Goal: Information Seeking & Learning: Learn about a topic

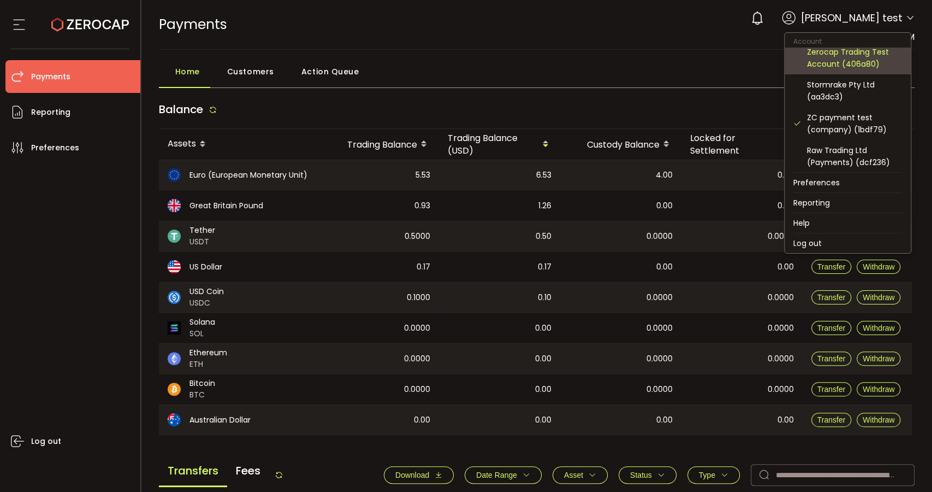
scroll to position [61, 0]
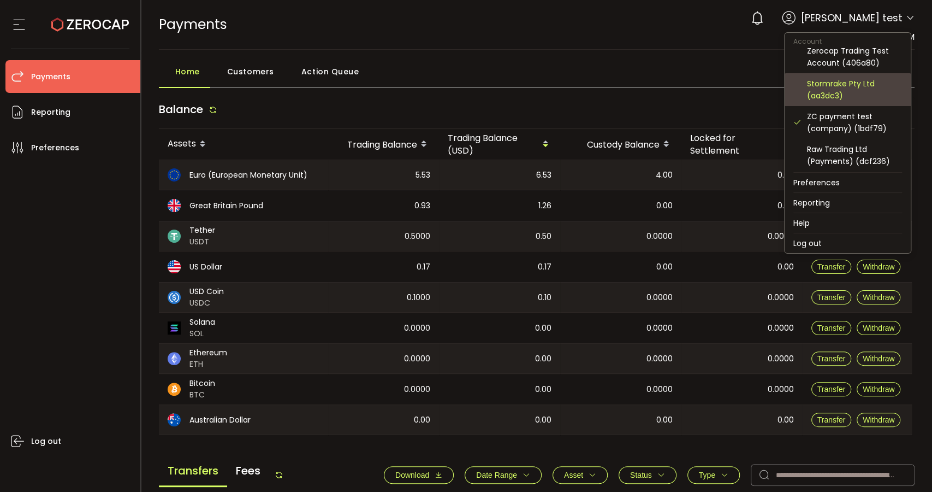
click at [863, 81] on div "Stormrake Pty Ltd (aa3dc3)" at bounding box center [854, 90] width 95 height 24
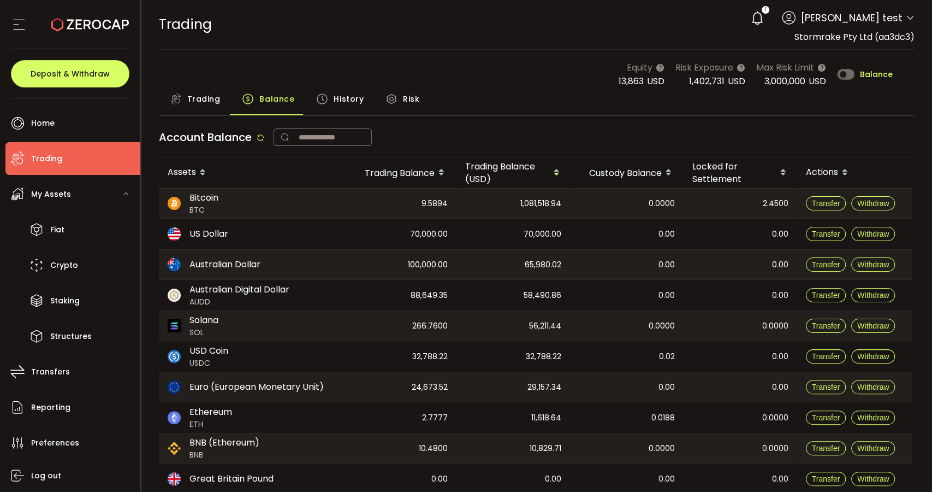
scroll to position [37, 0]
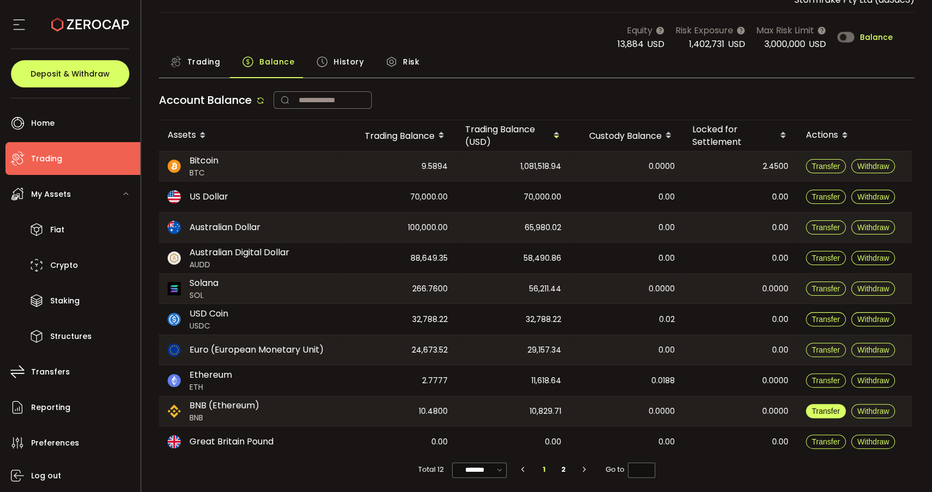
click at [836, 410] on span "Transfer" at bounding box center [826, 410] width 28 height 9
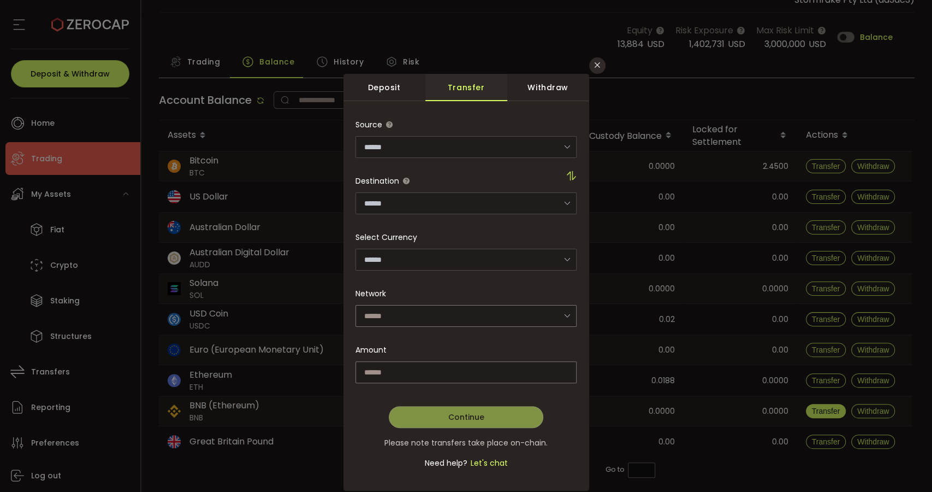
type input "**********"
type input "*********"
type input "********"
click at [572, 178] on icon "dialog" at bounding box center [571, 175] width 11 height 11
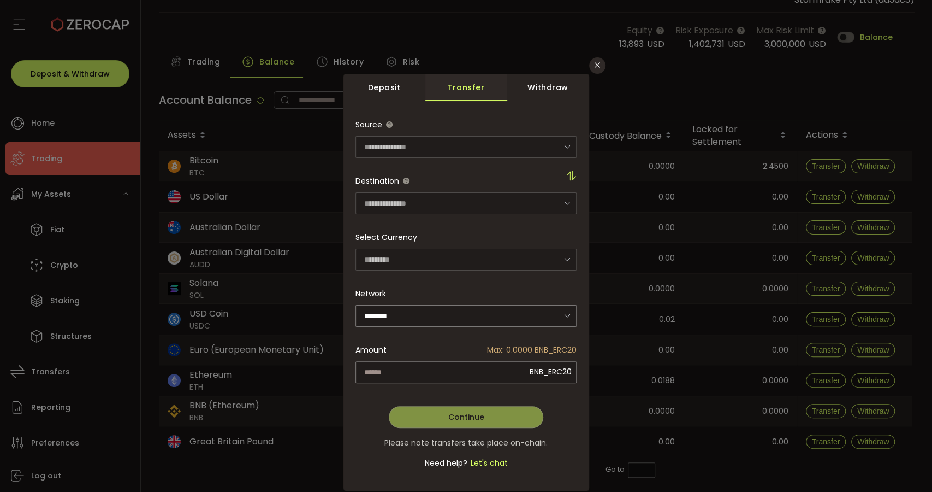
type input "**********"
type input "********"
click at [512, 369] on div "**********" at bounding box center [466, 300] width 221 height 372
type input "*******"
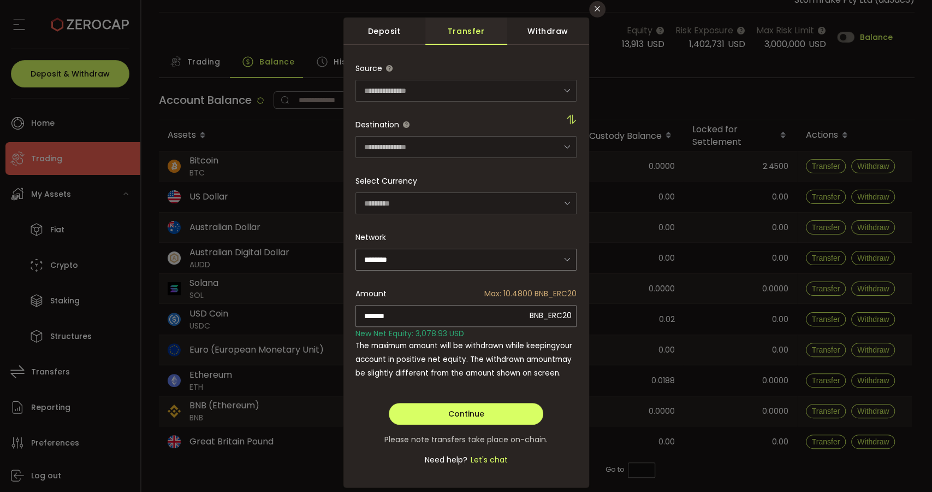
scroll to position [54, 0]
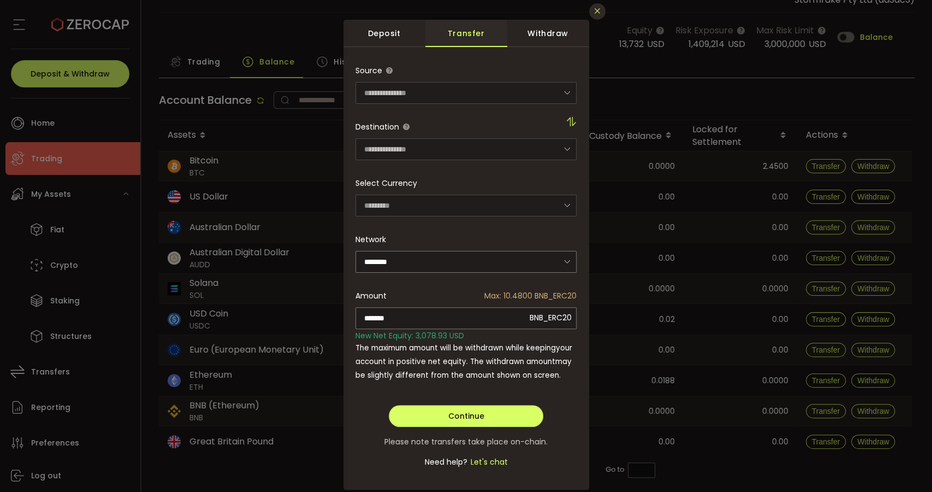
click at [594, 12] on icon "Close" at bounding box center [597, 11] width 9 height 9
type input "**********"
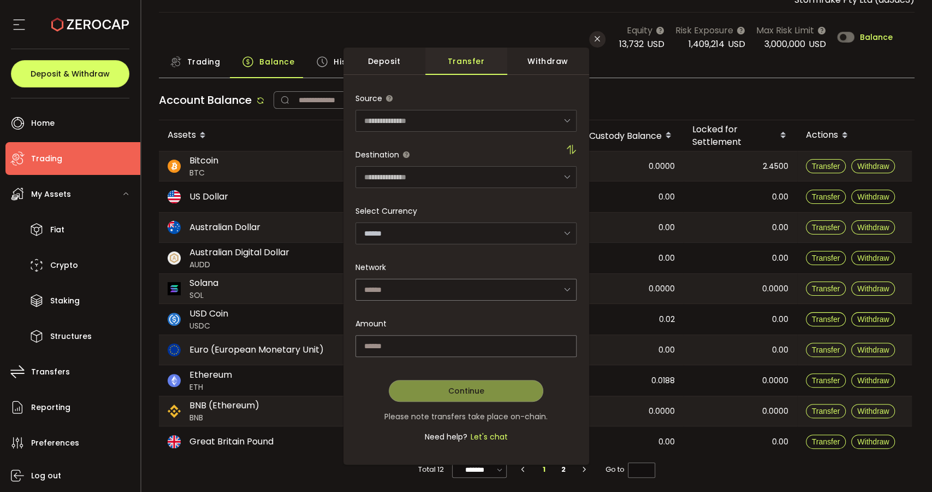
scroll to position [23, 0]
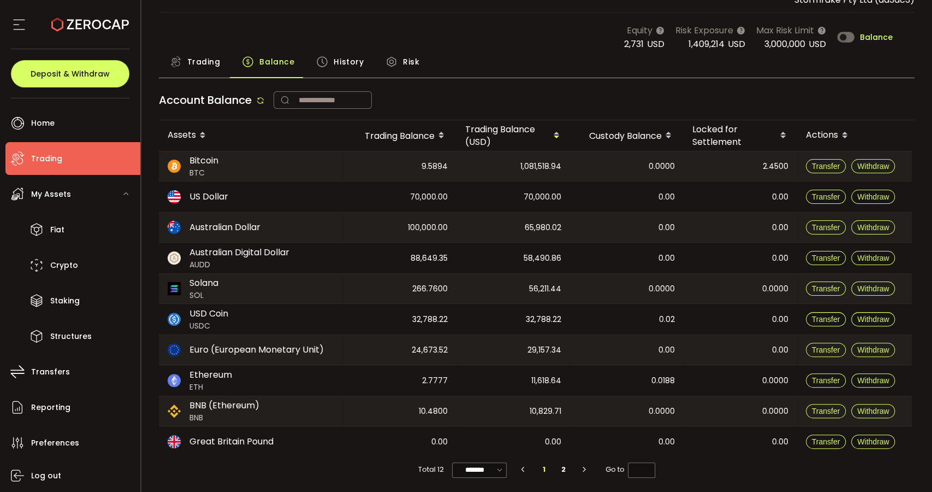
click at [343, 57] on span "History" at bounding box center [349, 62] width 30 height 22
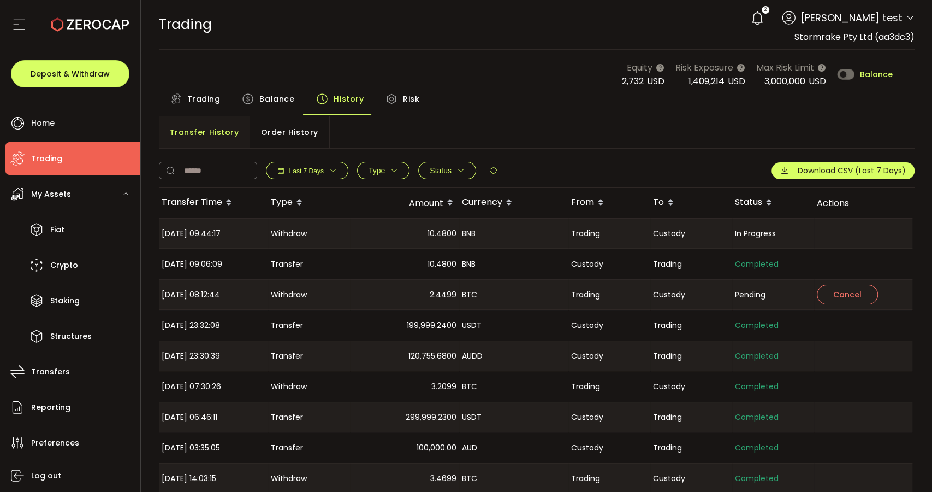
drag, startPoint x: 536, startPoint y: 234, endPoint x: 410, endPoint y: 235, distance: 126.7
click at [410, 235] on tr "2025-09-24 09:44:17 Withdraw 10.4800 BNB Trading Custody In Progress Cancel" at bounding box center [536, 233] width 754 height 31
click at [489, 158] on div "**********" at bounding box center [537, 168] width 757 height 38
click at [489, 162] on div "**********" at bounding box center [328, 170] width 339 height 17
click at [490, 166] on icon at bounding box center [493, 170] width 9 height 9
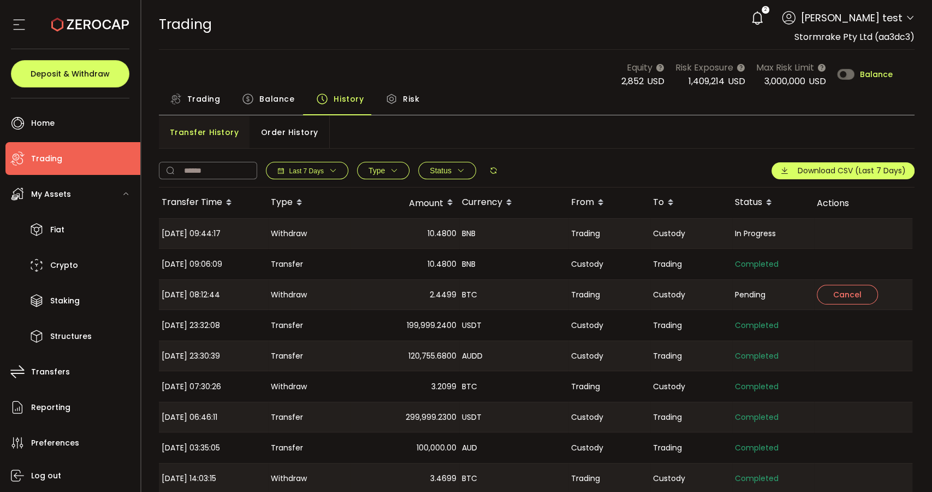
click at [267, 105] on span "Balance" at bounding box center [276, 99] width 35 height 22
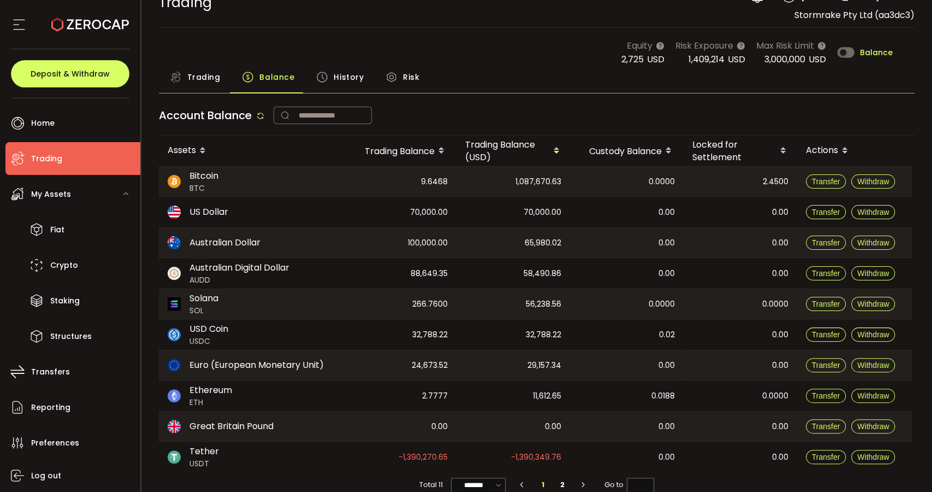
scroll to position [37, 0]
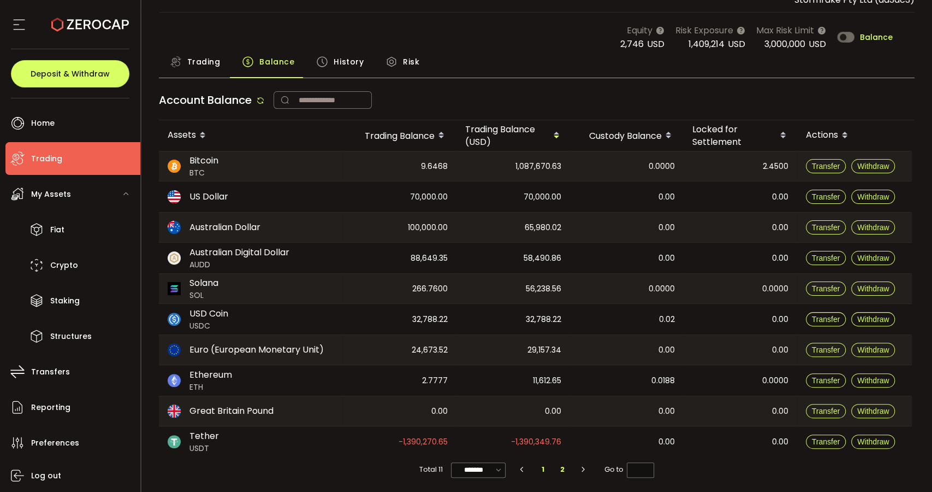
click at [558, 462] on li "2" at bounding box center [563, 469] width 20 height 15
type input "*"
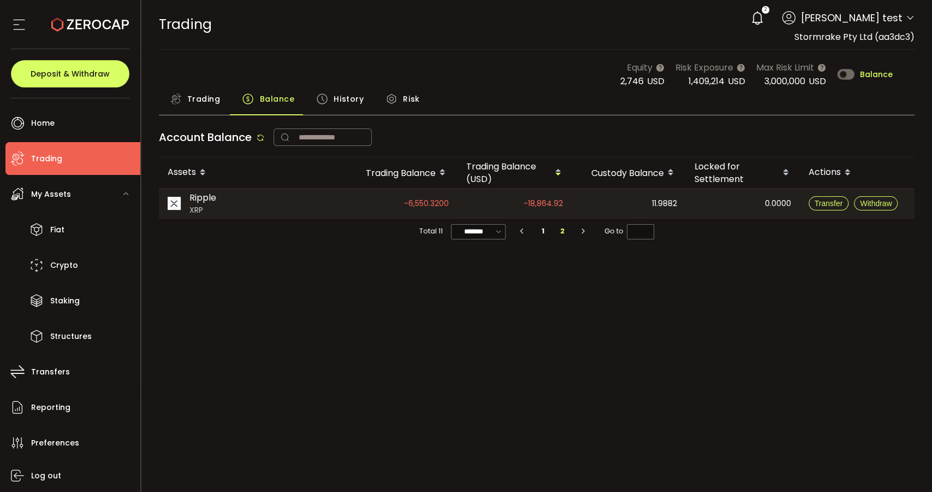
click at [261, 134] on icon at bounding box center [260, 137] width 9 height 9
click at [546, 229] on li "1" at bounding box center [543, 230] width 20 height 15
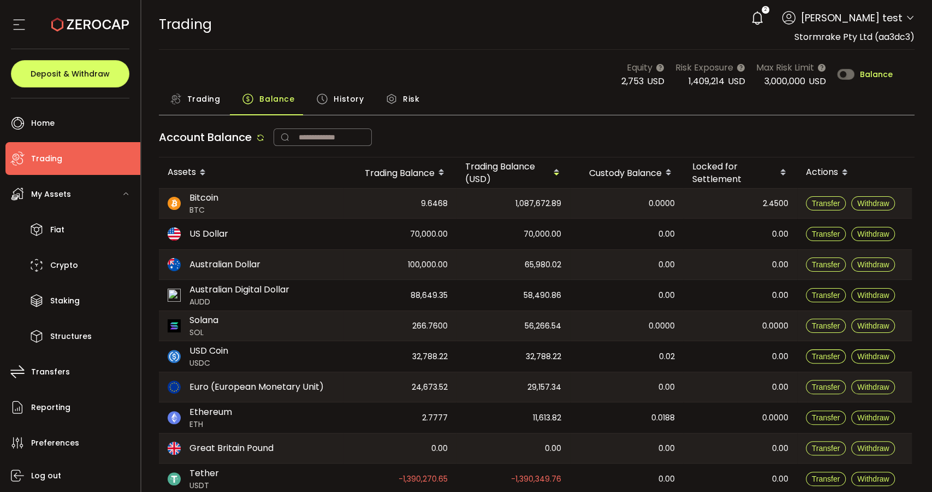
click at [350, 98] on span "History" at bounding box center [349, 99] width 30 height 22
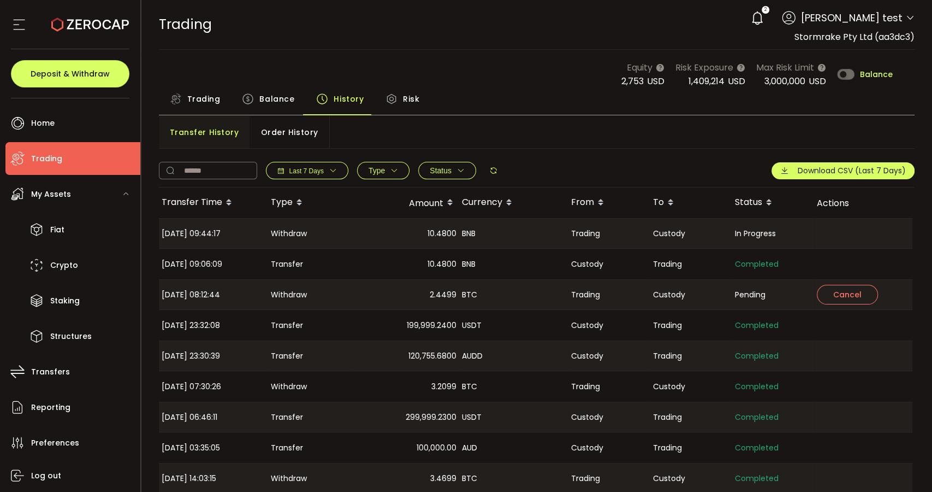
click at [494, 171] on icon at bounding box center [493, 170] width 9 height 9
click at [278, 98] on span "Balance" at bounding box center [276, 99] width 35 height 22
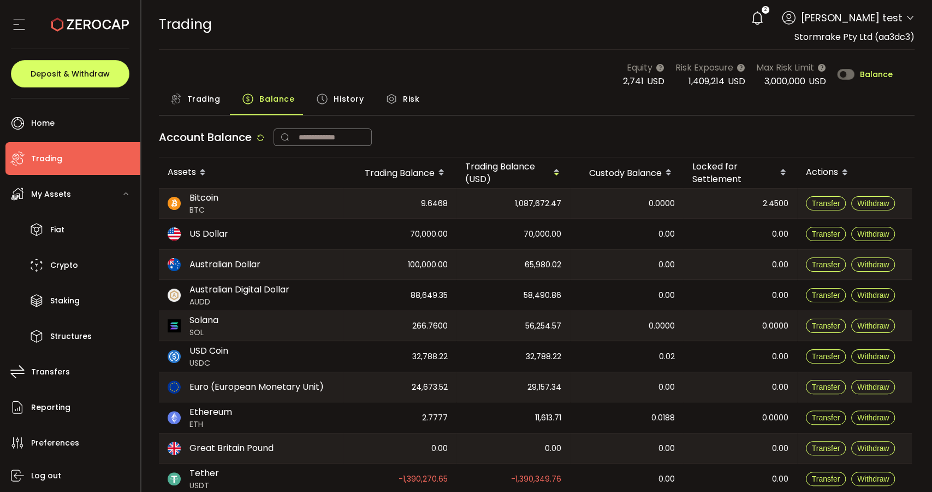
click at [392, 270] on div "100,000.00" at bounding box center [400, 264] width 114 height 29
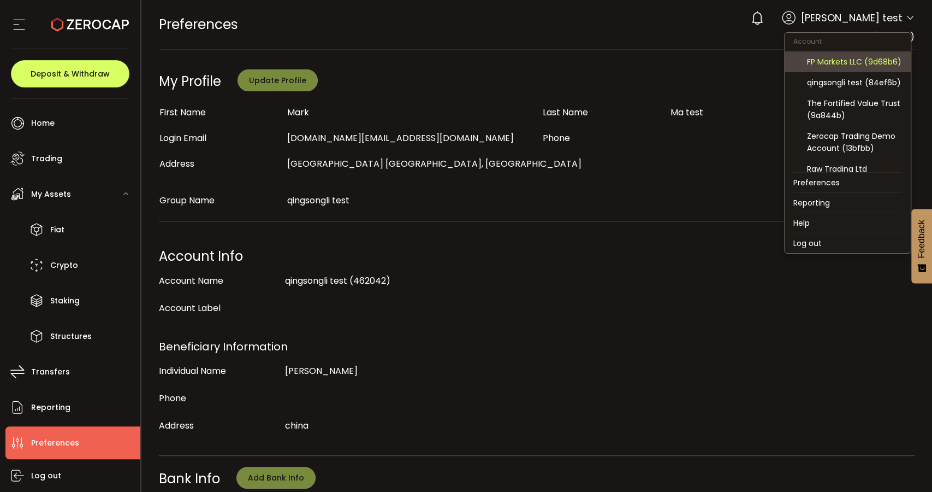
scroll to position [182, 0]
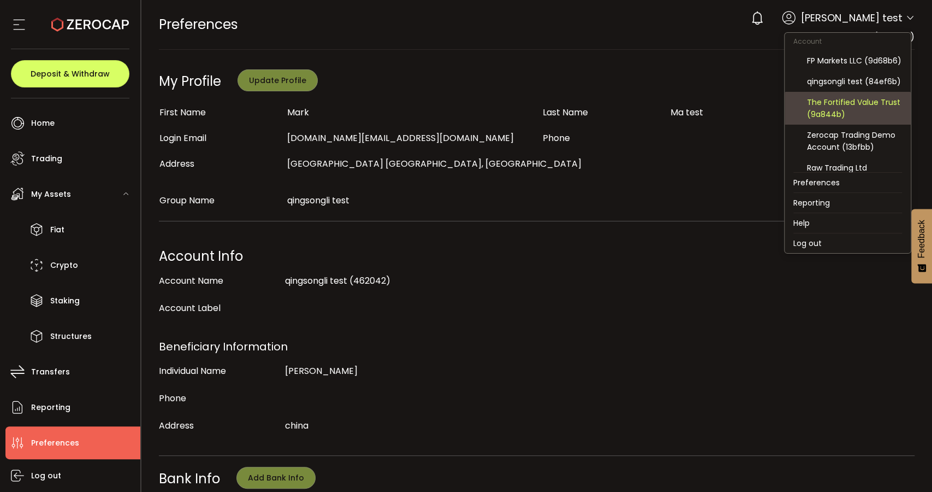
click at [861, 120] on div "The Fortified Value Trust (9a844b)" at bounding box center [854, 108] width 95 height 24
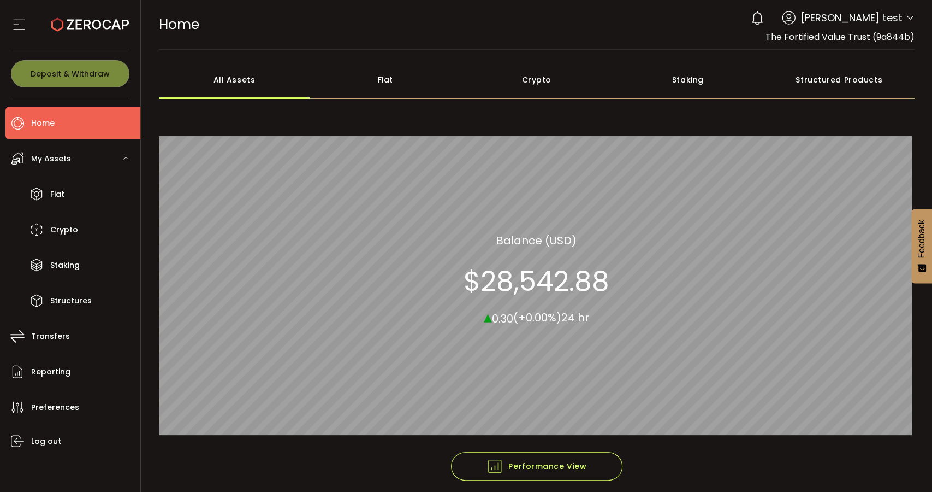
click at [834, 90] on div "Structured Products" at bounding box center [839, 80] width 151 height 38
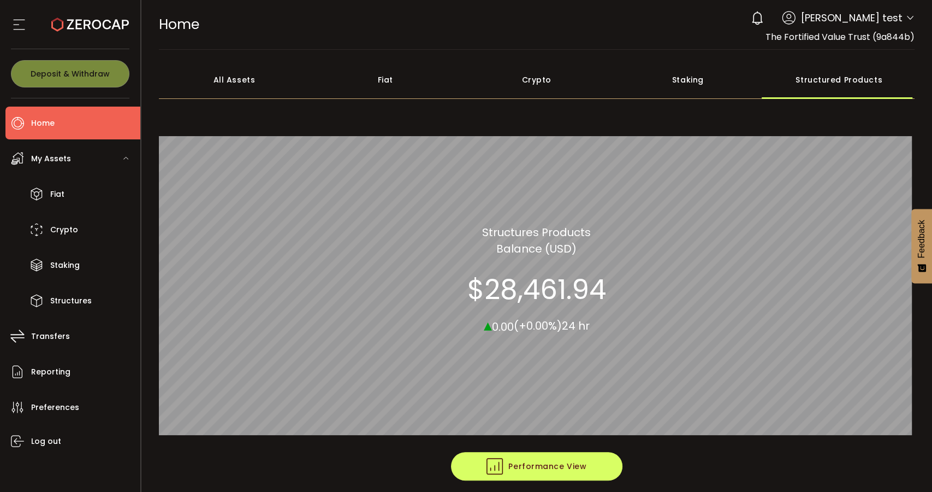
click at [599, 457] on button "Performance View" at bounding box center [537, 466] width 172 height 28
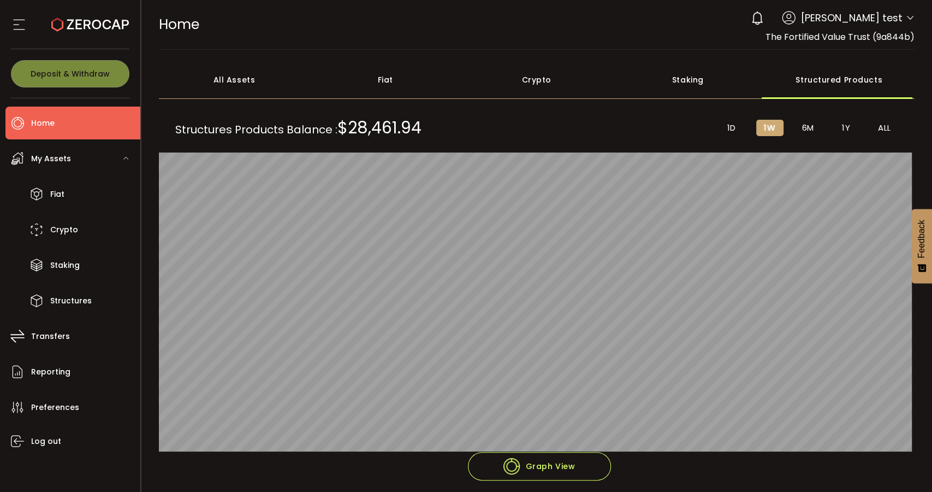
click at [729, 127] on span "1D" at bounding box center [732, 128] width 9 height 10
click at [760, 124] on li "1W" at bounding box center [770, 128] width 27 height 16
click at [802, 120] on li "6M" at bounding box center [808, 128] width 27 height 16
click at [838, 129] on li "1Y" at bounding box center [846, 128] width 27 height 16
click at [881, 125] on span "ALL" at bounding box center [884, 128] width 13 height 10
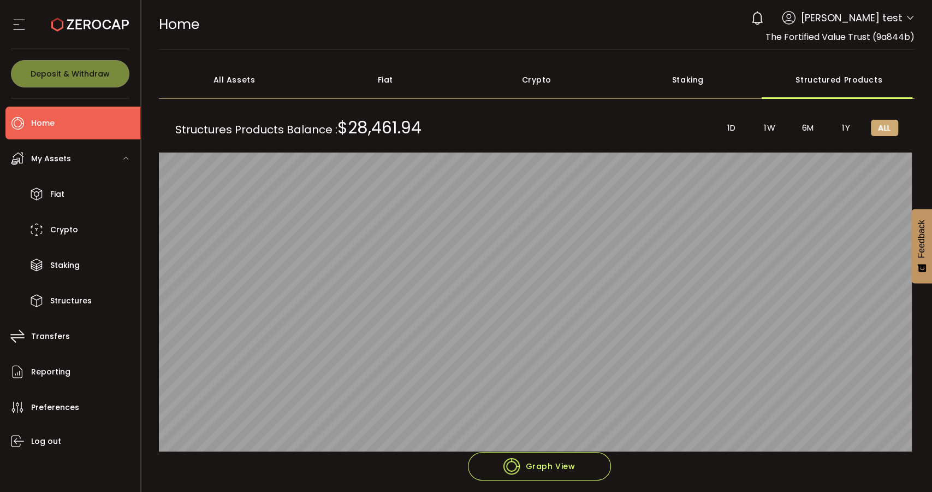
click at [858, 454] on footer "Performance View Graph View" at bounding box center [537, 489] width 757 height 75
click at [559, 28] on div "HOME Buy Power $0.00 USD Home Home Verify Your Identity 0 Mark Ma test The Fort…" at bounding box center [537, 24] width 757 height 49
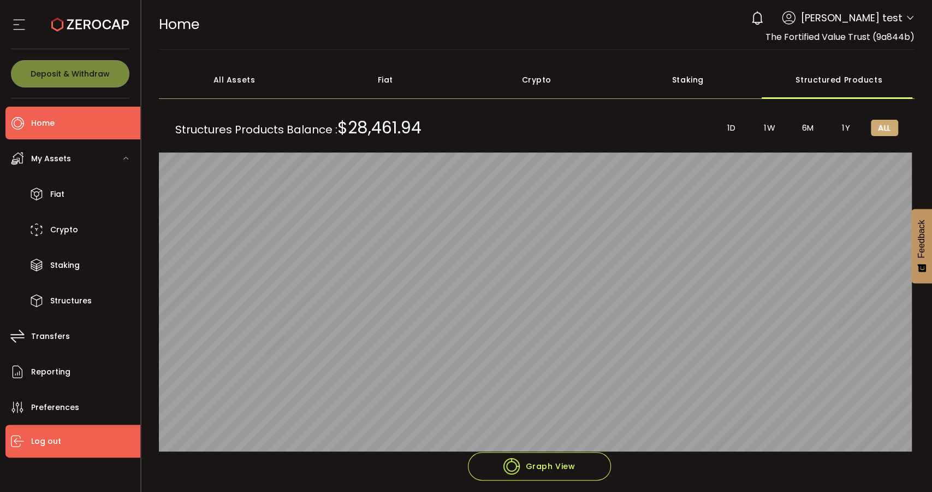
click at [80, 427] on li "Log out" at bounding box center [72, 440] width 135 height 33
click at [42, 446] on span "Log out" at bounding box center [46, 441] width 30 height 16
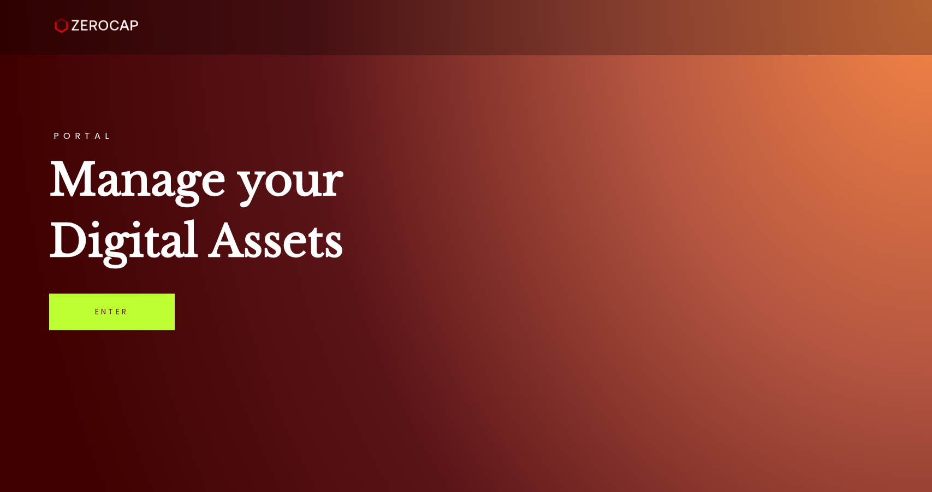
click at [138, 298] on link "Enter" at bounding box center [111, 311] width 125 height 36
click at [145, 309] on link "Enter" at bounding box center [111, 311] width 125 height 36
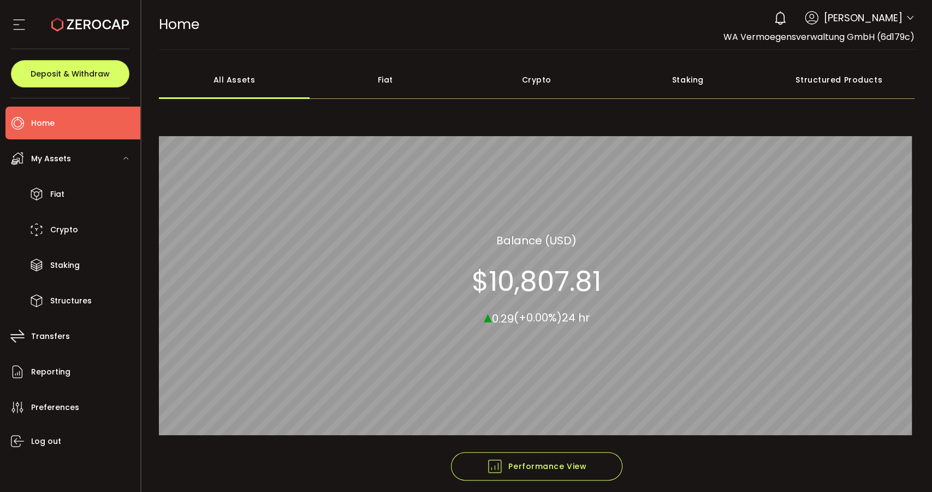
click at [851, 88] on div "Structured Products" at bounding box center [839, 80] width 151 height 38
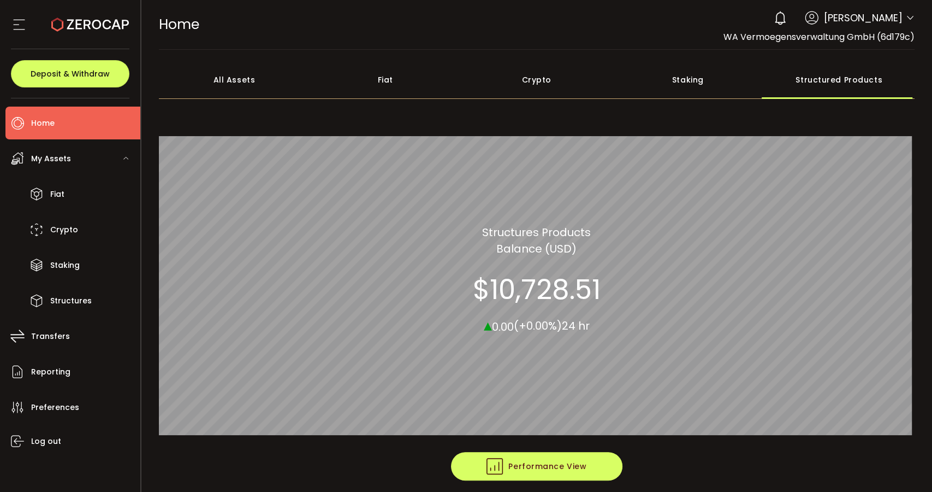
click at [595, 474] on button "Performance View" at bounding box center [537, 466] width 172 height 28
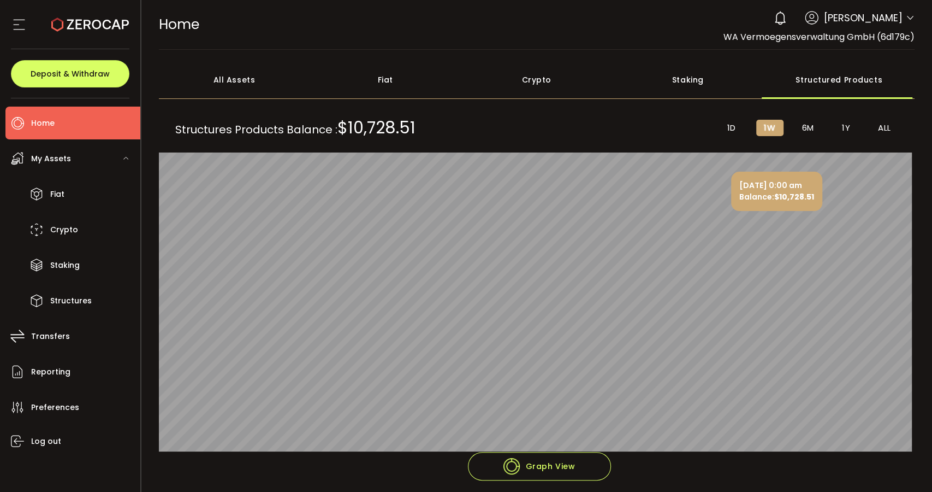
click at [726, 134] on li "1D" at bounding box center [731, 128] width 27 height 16
click at [777, 126] on li "1W" at bounding box center [770, 128] width 27 height 16
click at [811, 128] on span "6M" at bounding box center [808, 128] width 12 height 10
click at [849, 125] on li "1Y" at bounding box center [846, 128] width 27 height 16
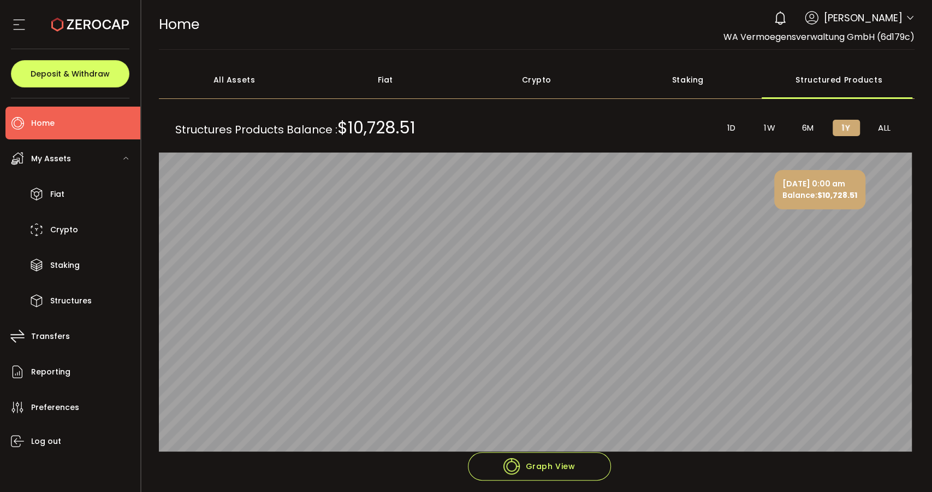
click at [886, 116] on div "Structures Products Balance : $10,728.51 1D 1W 6M 1Y ALL 17 Sep 0:00 am Balance…" at bounding box center [537, 279] width 757 height 345
click at [885, 128] on span "ALL" at bounding box center [884, 128] width 13 height 10
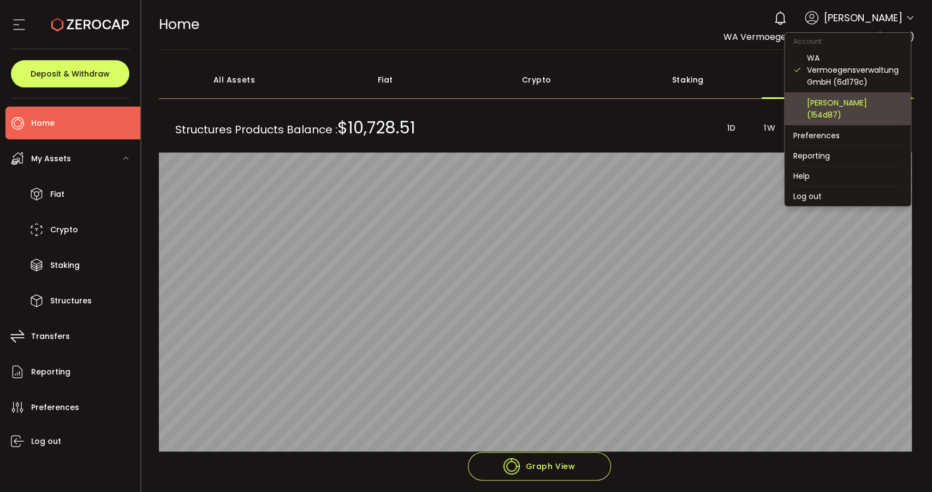
click at [858, 98] on div "Lorenz Winkler (154d87)" at bounding box center [854, 109] width 95 height 24
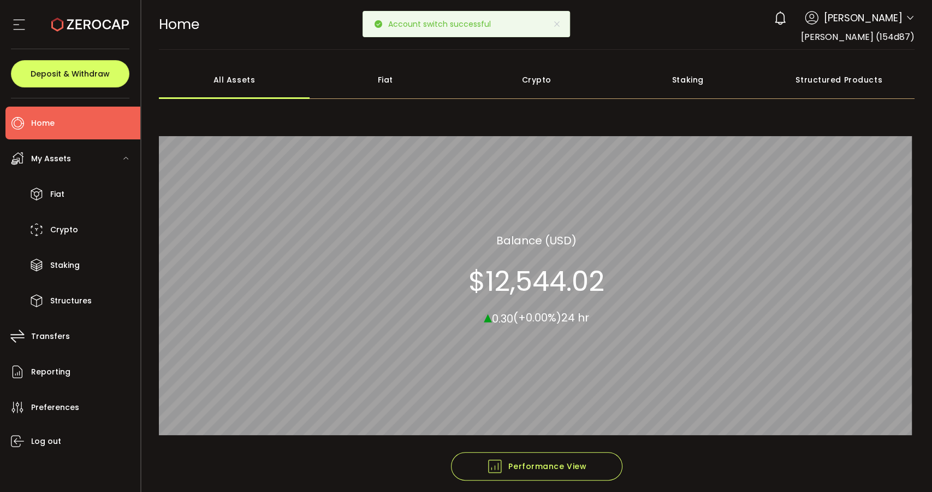
click at [846, 95] on div "Structured Products" at bounding box center [839, 80] width 151 height 38
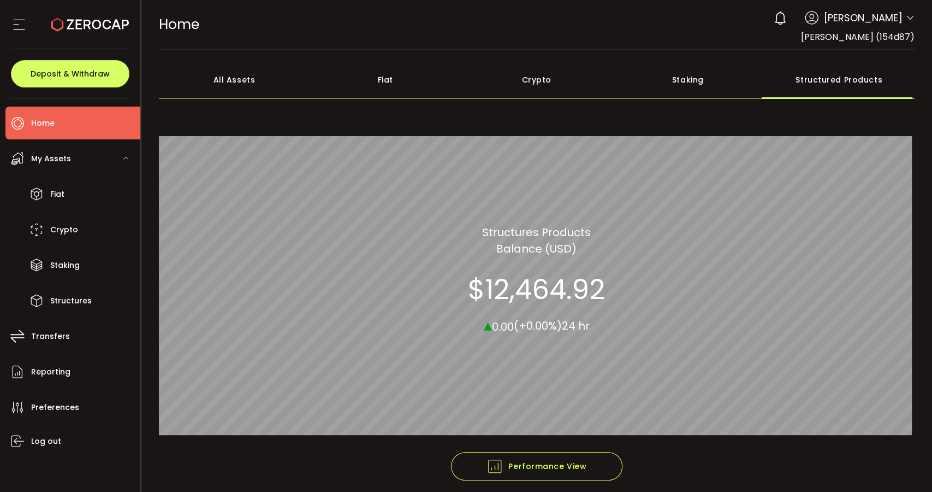
click at [595, 446] on div "IL Pallas Trading Portfolio NAV 100.00% Structures Products Balance (USD) $12,4…" at bounding box center [537, 279] width 757 height 345
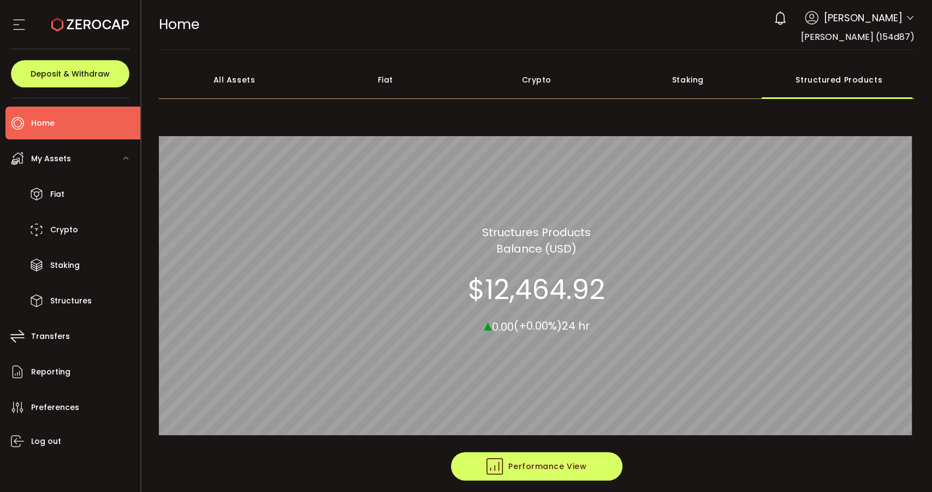
click at [595, 458] on button "Performance View" at bounding box center [537, 466] width 172 height 28
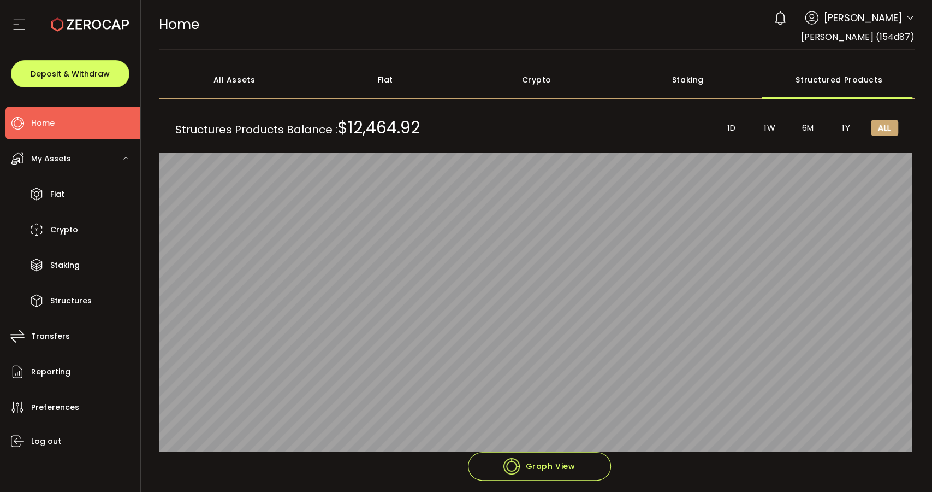
click at [847, 131] on span "1Y" at bounding box center [846, 128] width 8 height 10
click at [804, 130] on span "6M" at bounding box center [808, 128] width 12 height 10
click at [784, 123] on ul "1D 1W 6M 1Y ALL" at bounding box center [808, 128] width 180 height 16
click at [771, 127] on span "1W" at bounding box center [769, 128] width 11 height 10
click at [722, 145] on div "Structures Products Balance : $12,464.92 1D 1W 6M 1Y ALL 22 Sep 0:00 am Balance…" at bounding box center [537, 279] width 757 height 345
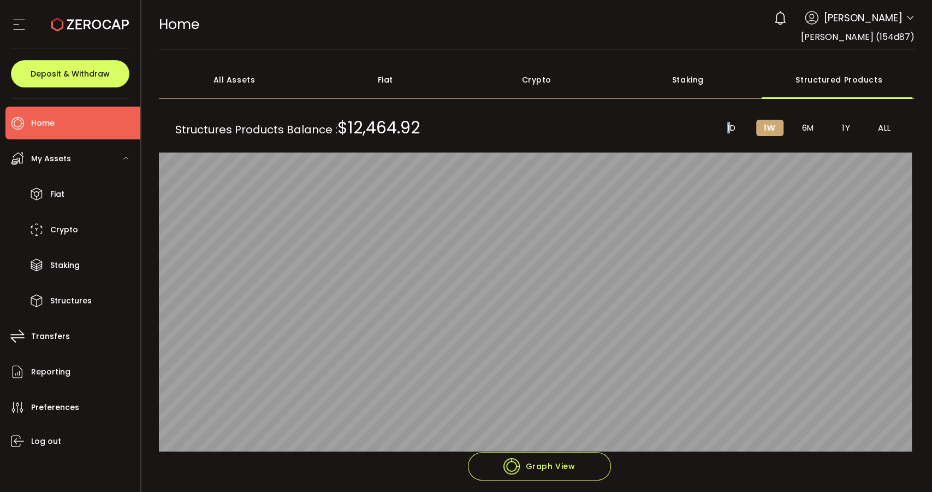
click at [726, 133] on li "1D" at bounding box center [731, 128] width 27 height 16
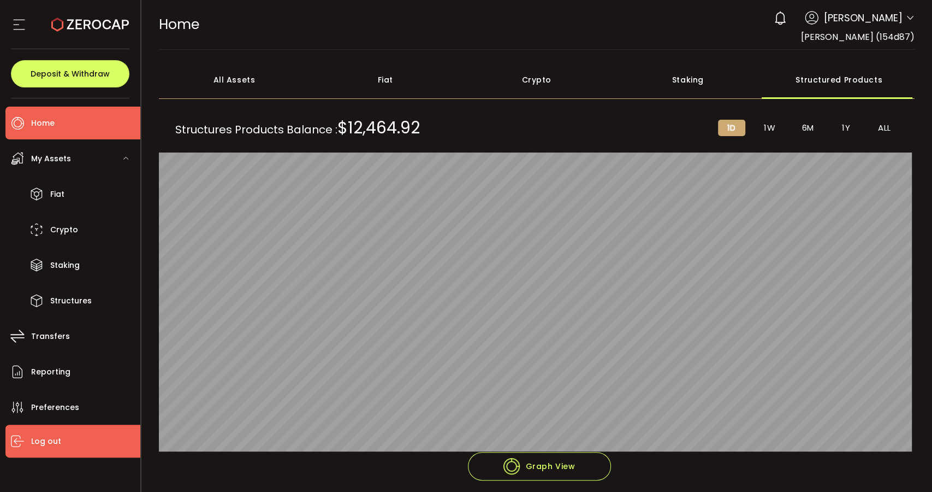
click at [67, 440] on li "Log out" at bounding box center [72, 440] width 135 height 33
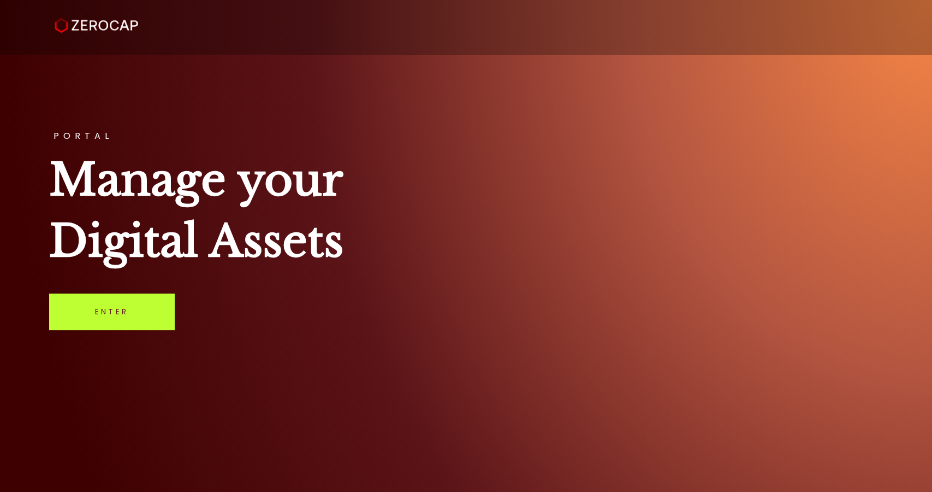
click at [144, 308] on link "Enter" at bounding box center [111, 311] width 125 height 36
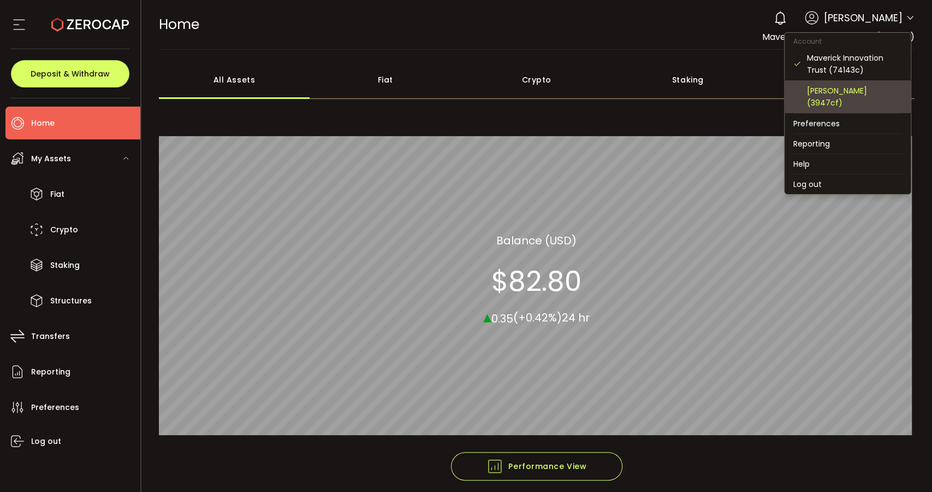
click at [838, 85] on div "[PERSON_NAME] (3947cf)" at bounding box center [854, 97] width 95 height 24
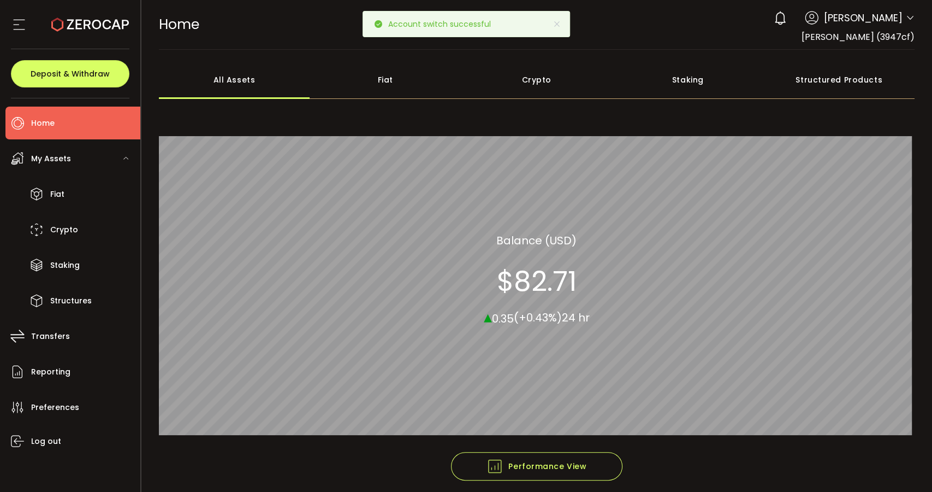
click at [832, 85] on div "Structured Products" at bounding box center [839, 80] width 151 height 38
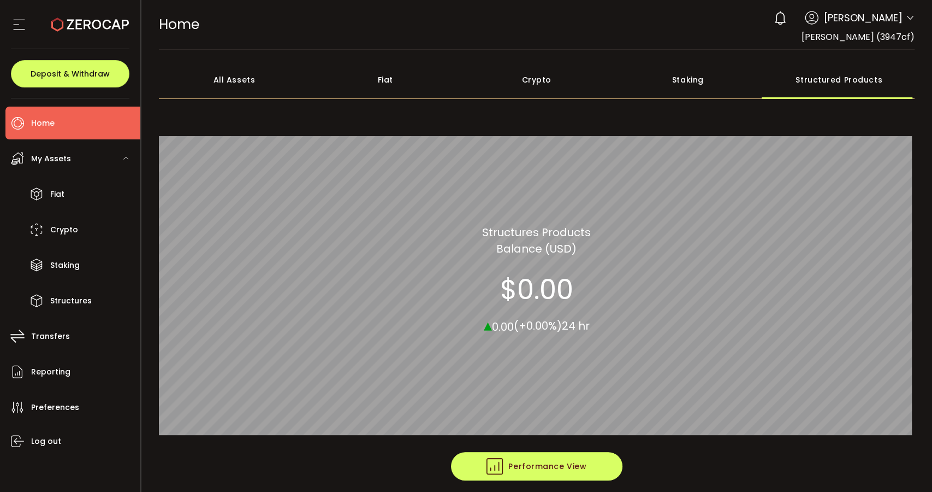
click at [586, 442] on button "Performance View" at bounding box center [537, 466] width 172 height 28
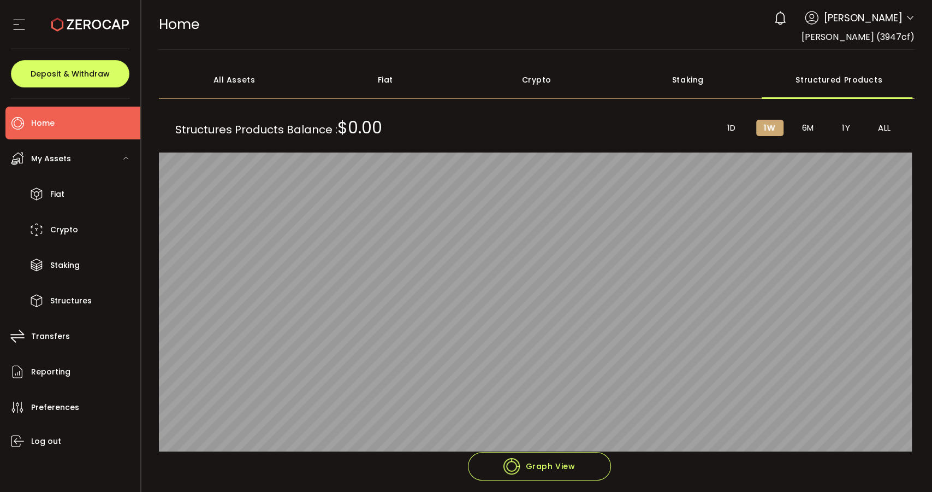
click at [728, 123] on span "1D" at bounding box center [732, 128] width 9 height 10
click at [764, 123] on span "1W" at bounding box center [769, 128] width 11 height 10
click at [804, 125] on span "6M" at bounding box center [808, 128] width 12 height 10
click at [838, 123] on span "1Y" at bounding box center [846, 128] width 8 height 10
click at [838, 125] on span "ALL" at bounding box center [884, 128] width 13 height 10
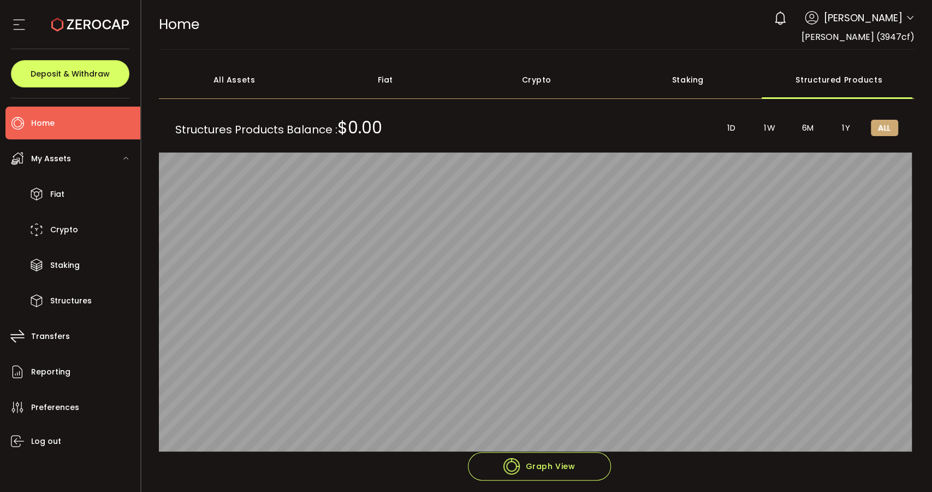
click at [838, 123] on span "1Y" at bounding box center [846, 128] width 8 height 10
click at [346, 442] on footer "Performance View Graph View" at bounding box center [537, 489] width 757 height 75
click at [210, 127] on span "Structures Products Balance : $0.00" at bounding box center [278, 128] width 207 height 16
click at [461, 16] on div "HOME Buy Power $0.00 USD Home Home Your verification is pending 0 [PERSON_NAME]…" at bounding box center [537, 24] width 757 height 49
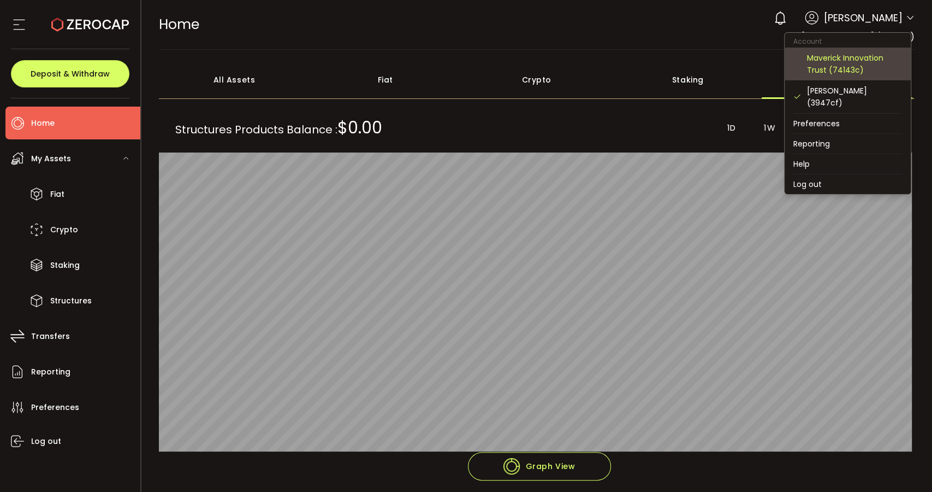
click at [838, 58] on div "Maverick Innovation Trust (74143c)" at bounding box center [854, 64] width 95 height 24
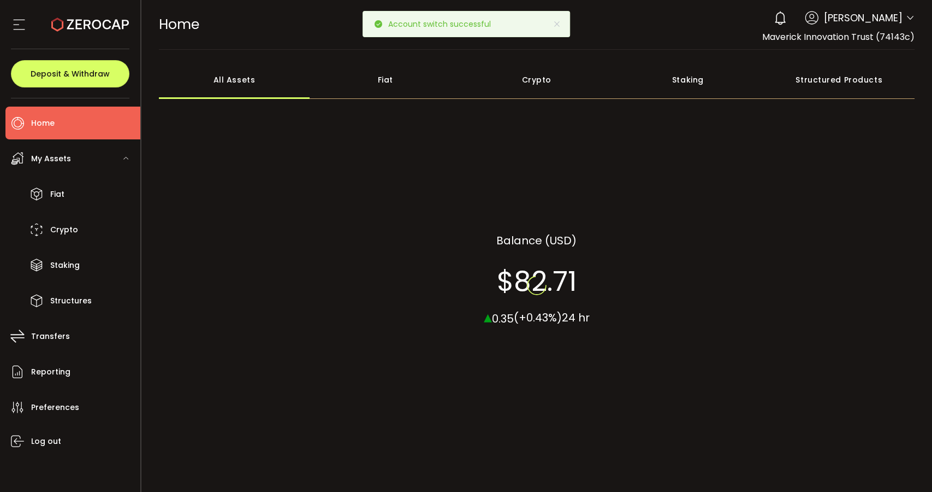
click at [838, 84] on div "Structured Products" at bounding box center [839, 80] width 151 height 38
click at [838, 79] on div "Structured Products" at bounding box center [839, 80] width 151 height 38
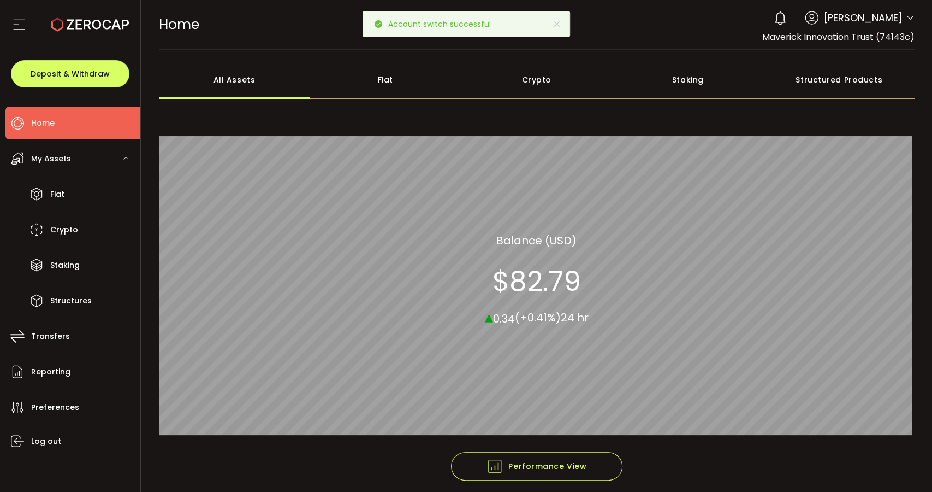
click at [838, 79] on div "Structured Products" at bounding box center [839, 80] width 151 height 38
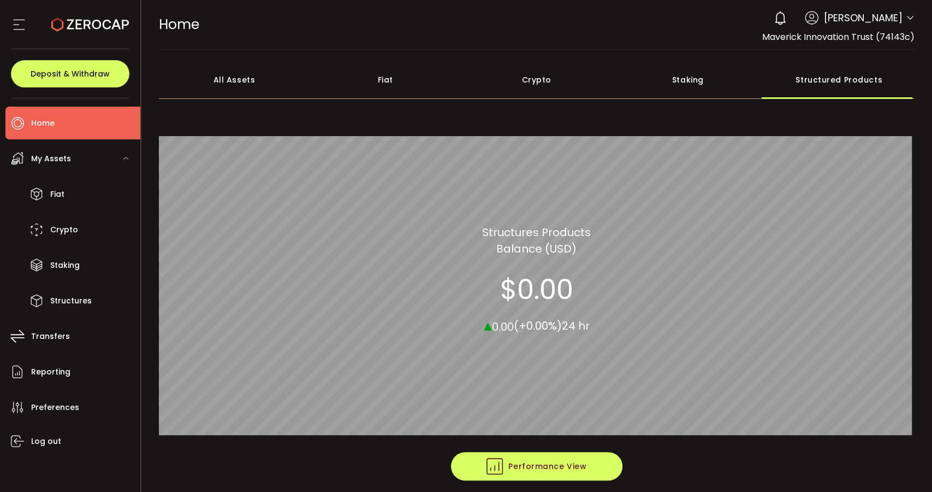
click at [595, 442] on button "Performance View" at bounding box center [537, 466] width 172 height 28
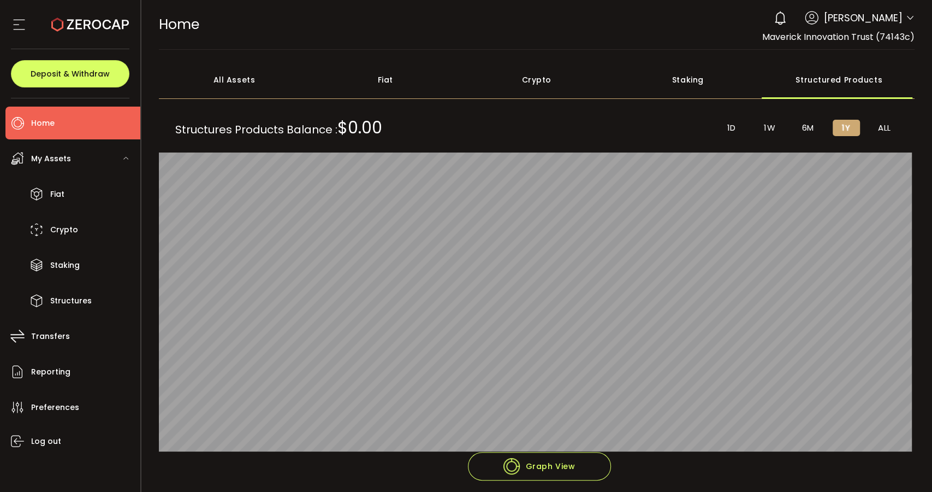
click at [729, 130] on span "1D" at bounding box center [732, 128] width 9 height 10
click at [767, 131] on span "1W" at bounding box center [769, 128] width 11 height 10
click at [802, 126] on span "6M" at bounding box center [808, 128] width 12 height 10
click at [838, 127] on span "1Y" at bounding box center [846, 128] width 8 height 10
click at [838, 125] on span "ALL" at bounding box center [884, 128] width 13 height 10
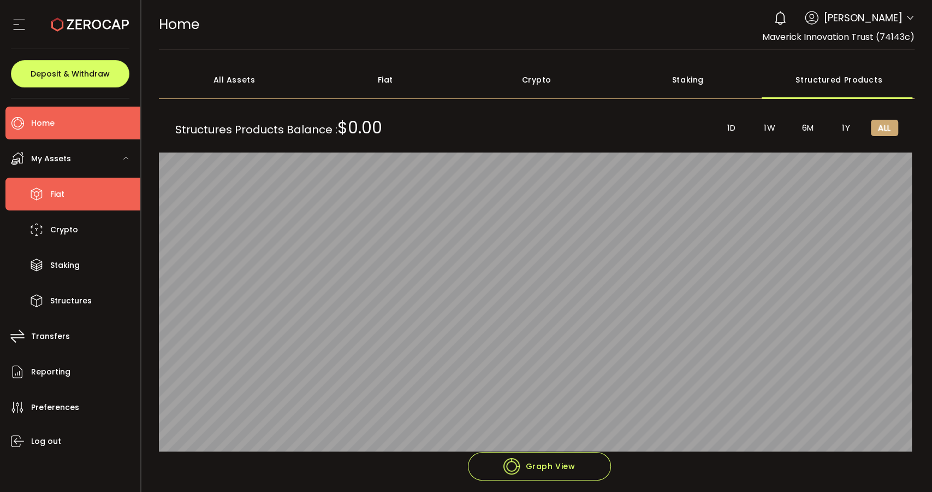
click at [68, 196] on li "Fiat" at bounding box center [72, 194] width 135 height 33
